Goal: Transaction & Acquisition: Subscribe to service/newsletter

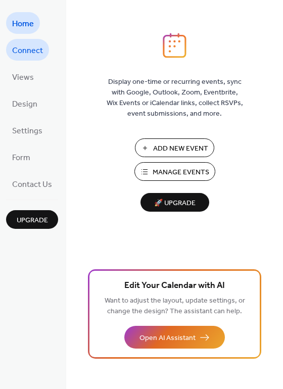
click at [30, 51] on span "Connect" at bounding box center [27, 51] width 31 height 16
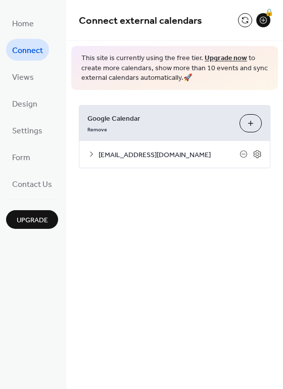
click at [223, 57] on link "Upgrade now" at bounding box center [225, 58] width 42 height 14
